Goal: Task Accomplishment & Management: Manage account settings

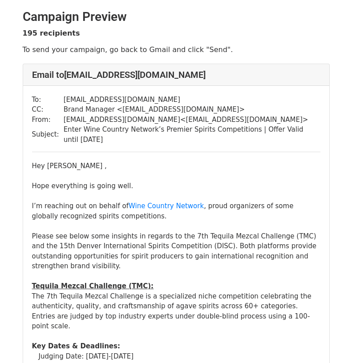
click at [68, 165] on div "Hey [PERSON_NAME] ," at bounding box center [176, 166] width 288 height 10
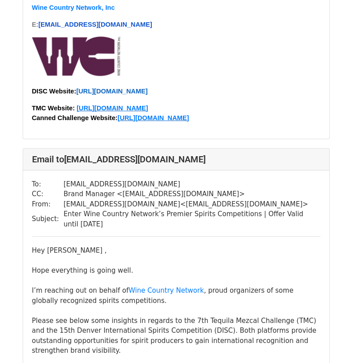
scroll to position [667, 0]
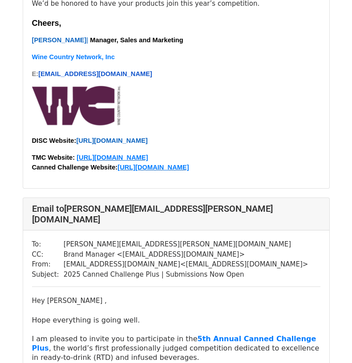
scroll to position [667, 0]
